Goal: Information Seeking & Learning: Learn about a topic

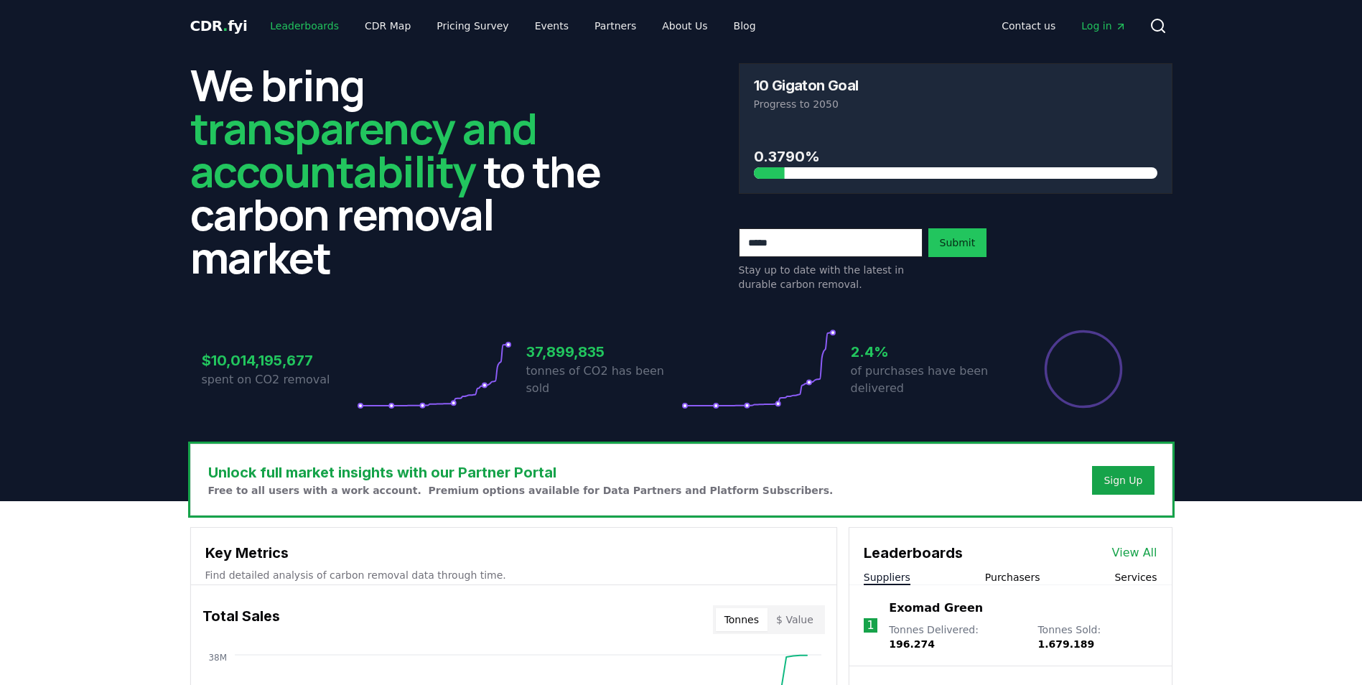
click at [310, 26] on link "Leaderboards" at bounding box center [305, 26] width 92 height 26
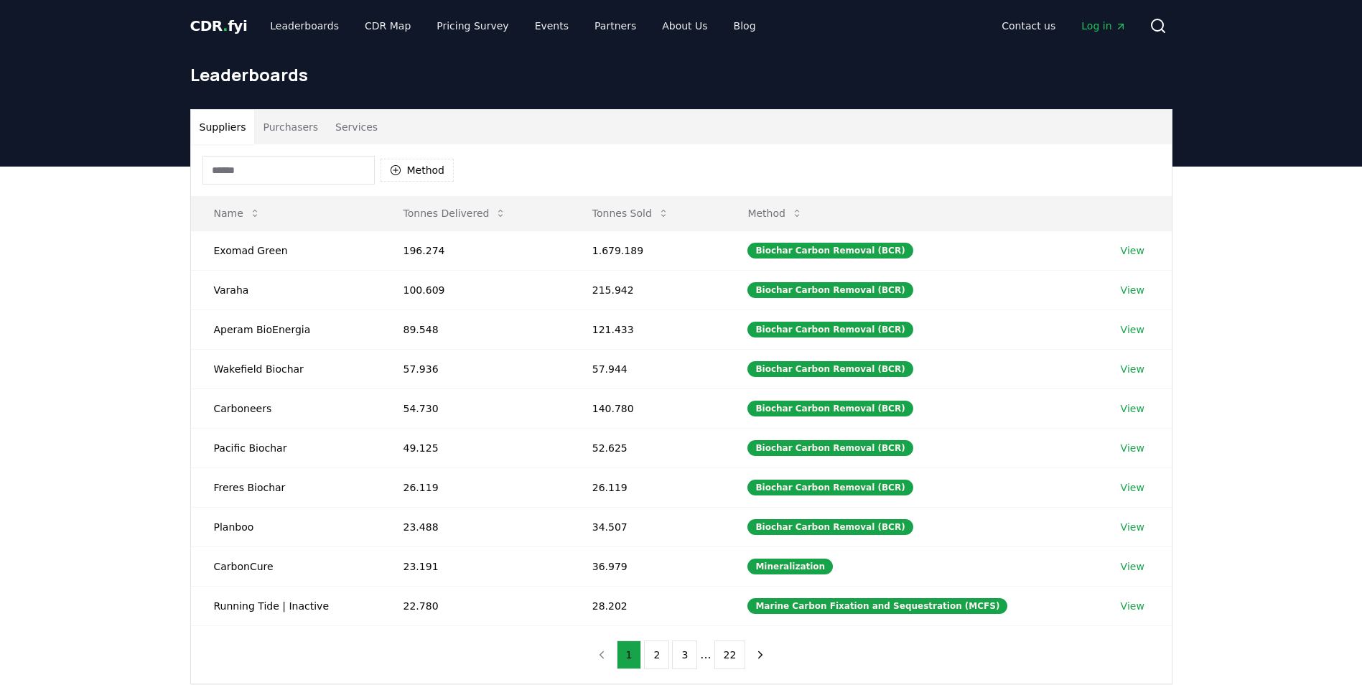
click at [279, 125] on button "Purchasers" at bounding box center [290, 127] width 73 height 34
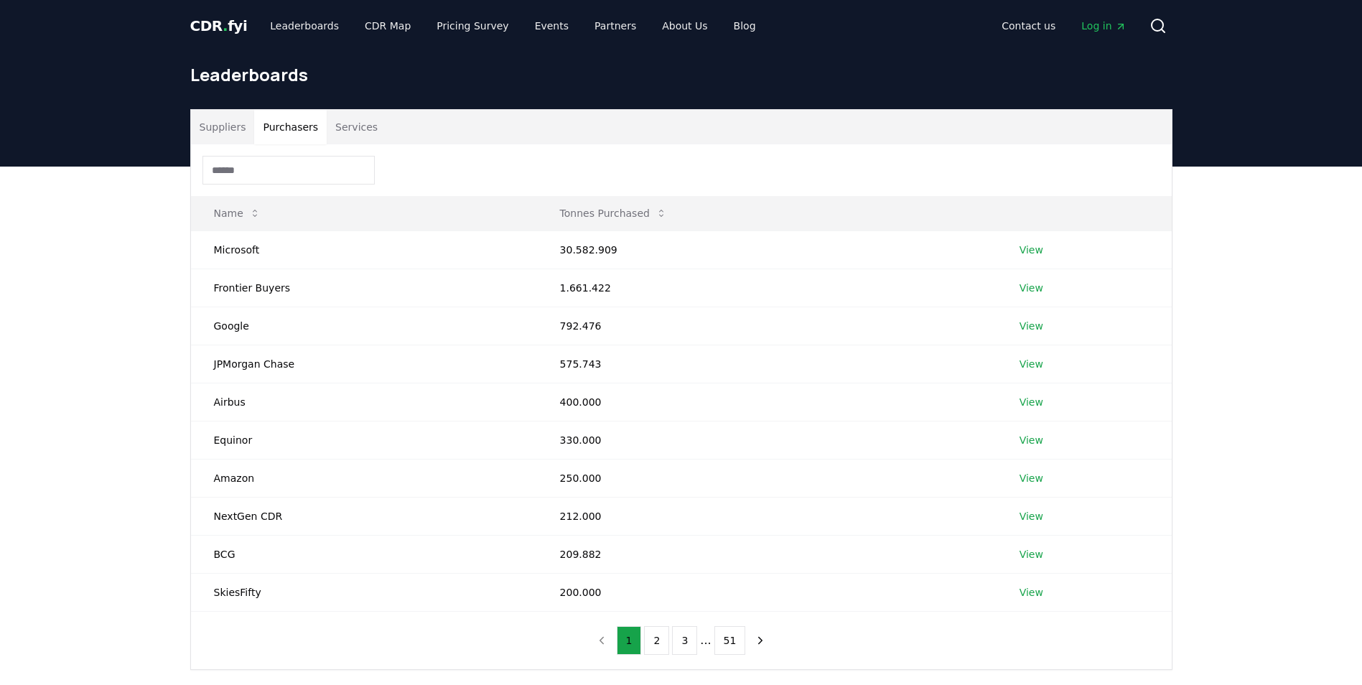
click at [261, 164] on input at bounding box center [288, 170] width 172 height 29
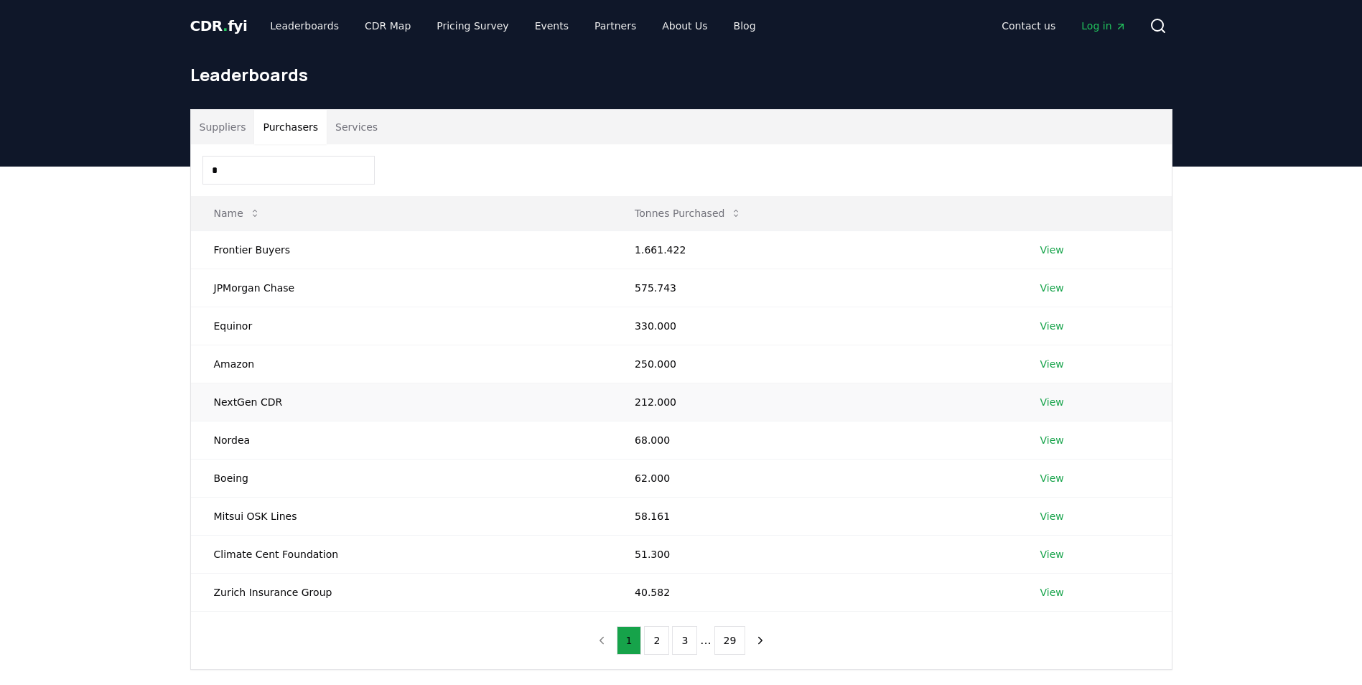
type input "*"
click at [1051, 399] on link "View" at bounding box center [1053, 402] width 24 height 14
